Goal: Task Accomplishment & Management: Use online tool/utility

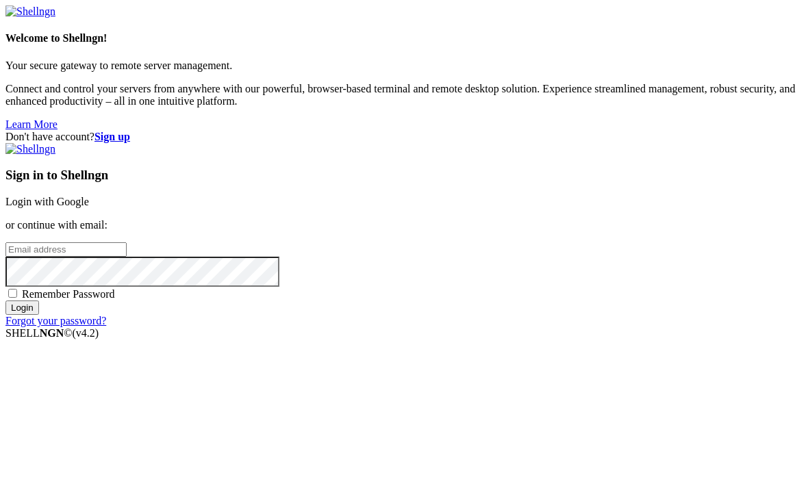
click at [89, 196] on link "Login with Google" at bounding box center [47, 202] width 84 height 12
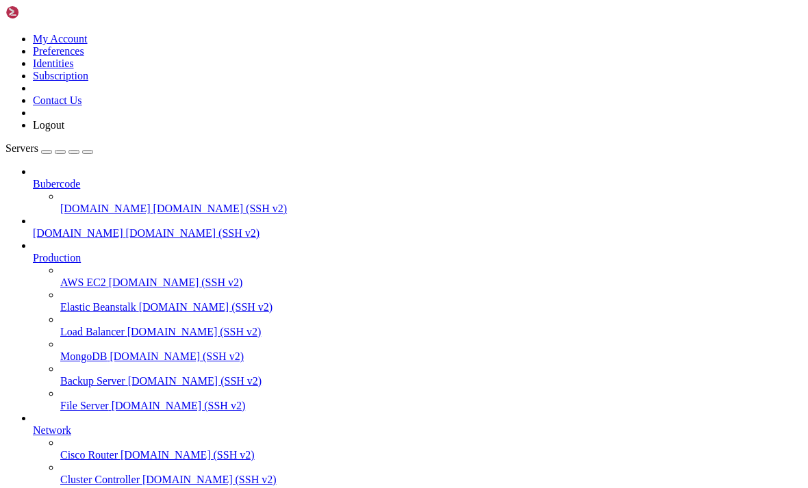
type input "/home/[DOMAIN_NAME][URL]"
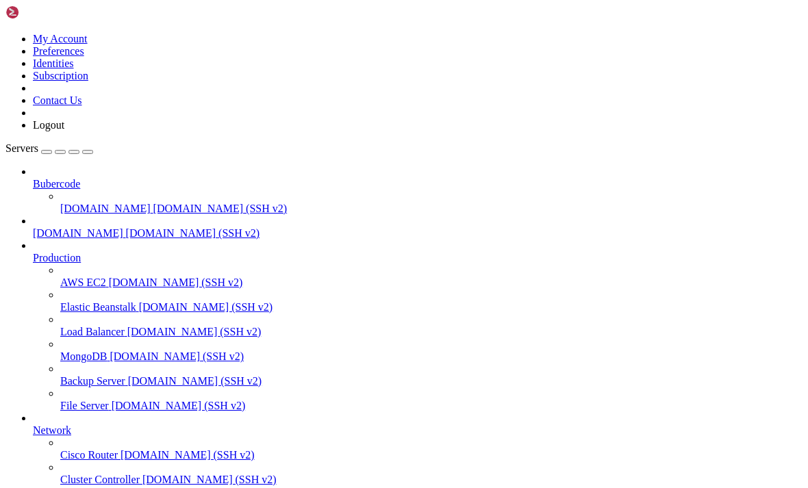
type input "/home/[DOMAIN_NAME][URL]"
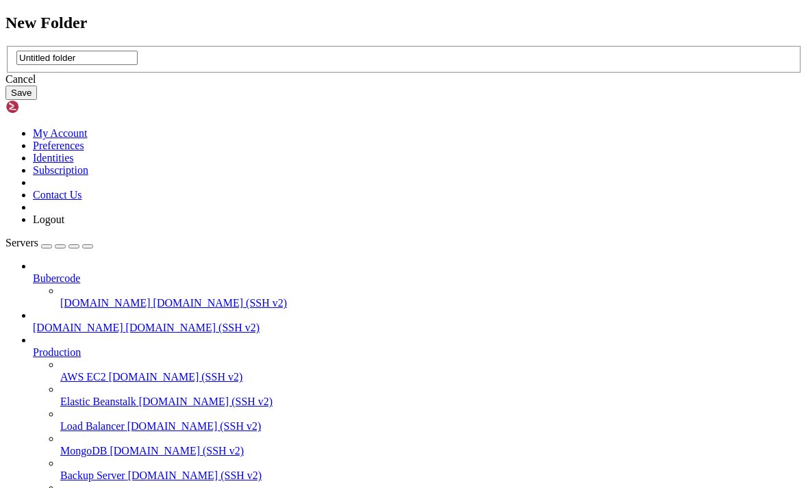
click at [444, 86] on div "Cancel" at bounding box center [403, 79] width 797 height 12
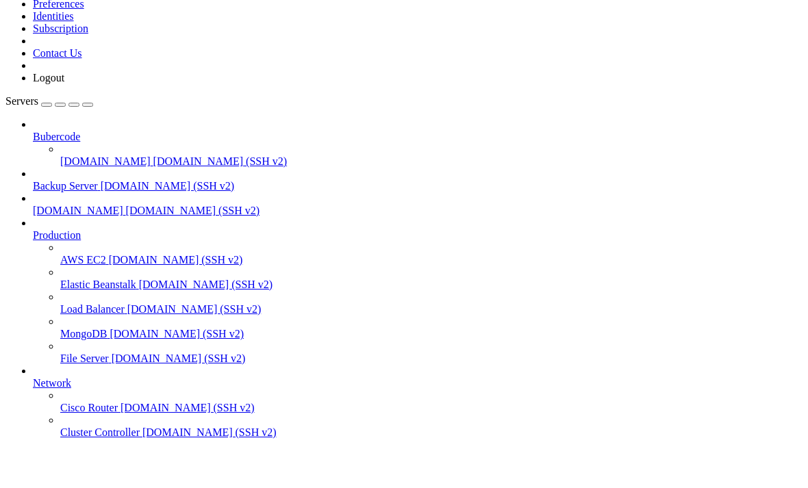
scroll to position [149, 0]
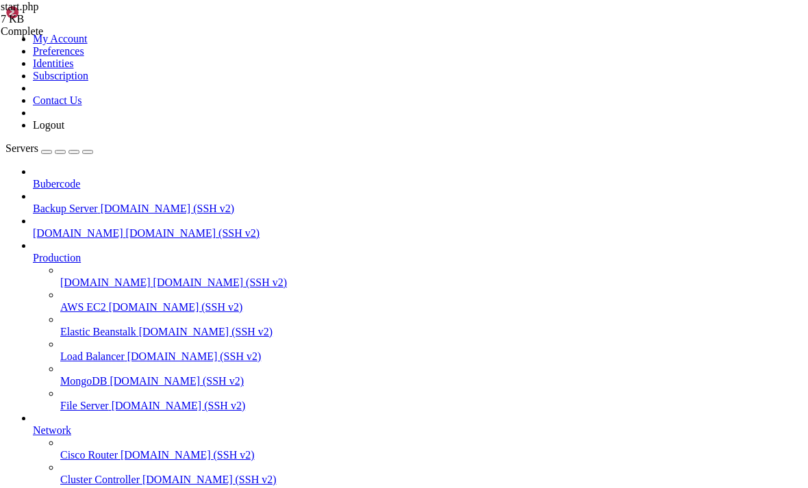
type textarea "<a href="/" class="placeholder">Placeholder</a>"
type textarea "<a href="/n8n/">Dashboard</a>"
type textarea "<a href="/webping.html">Webping Test</a>"
type textarea "<a href="/embed.html">Embed in about:blank</a>"
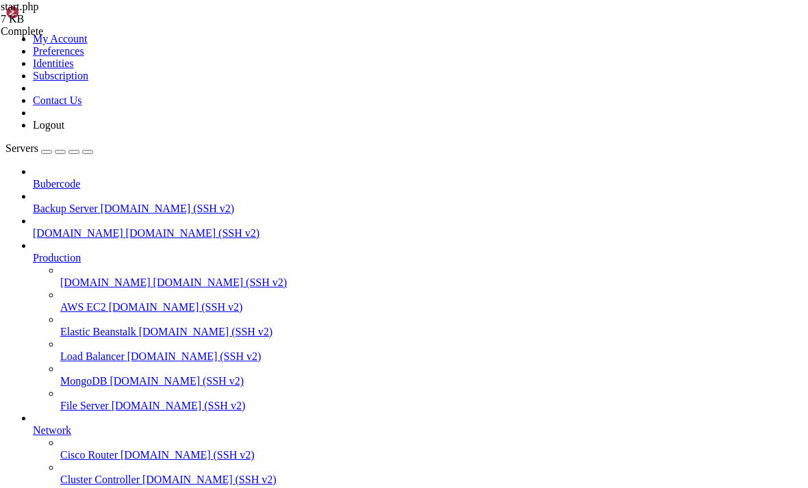
type textarea "<form method="post" action=""> <button type="submit" id="button" name="buttonCl…"
type textarea "<br>"
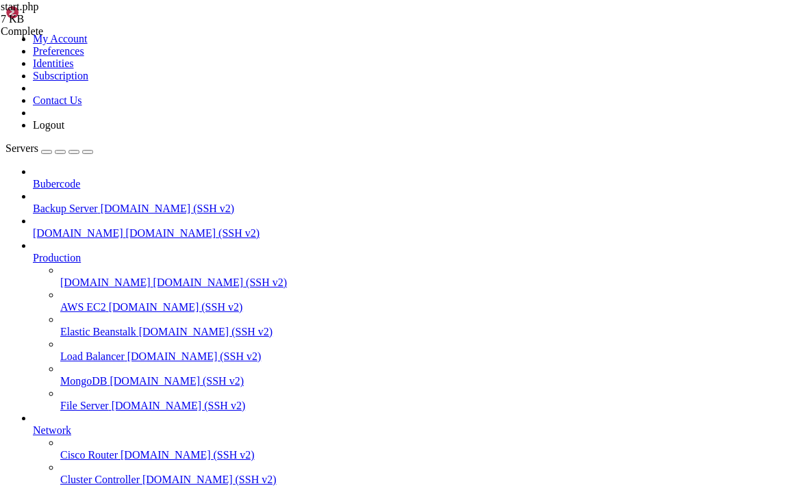
type textarea "</body> </html>"
paste textarea
